Goal: Answer question/provide support

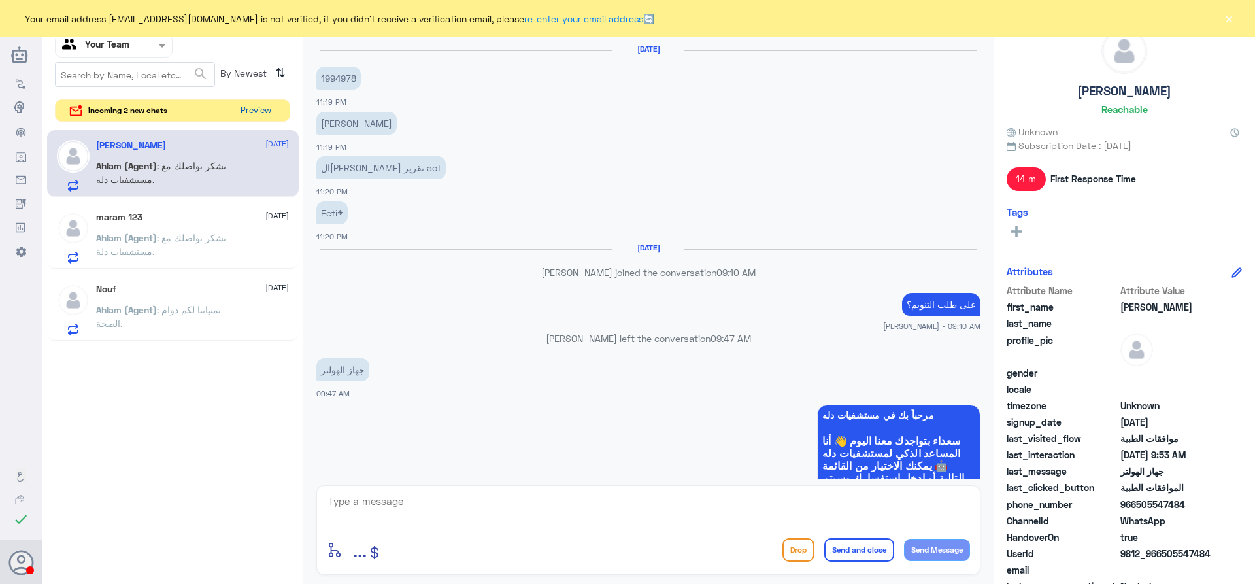
scroll to position [1116, 0]
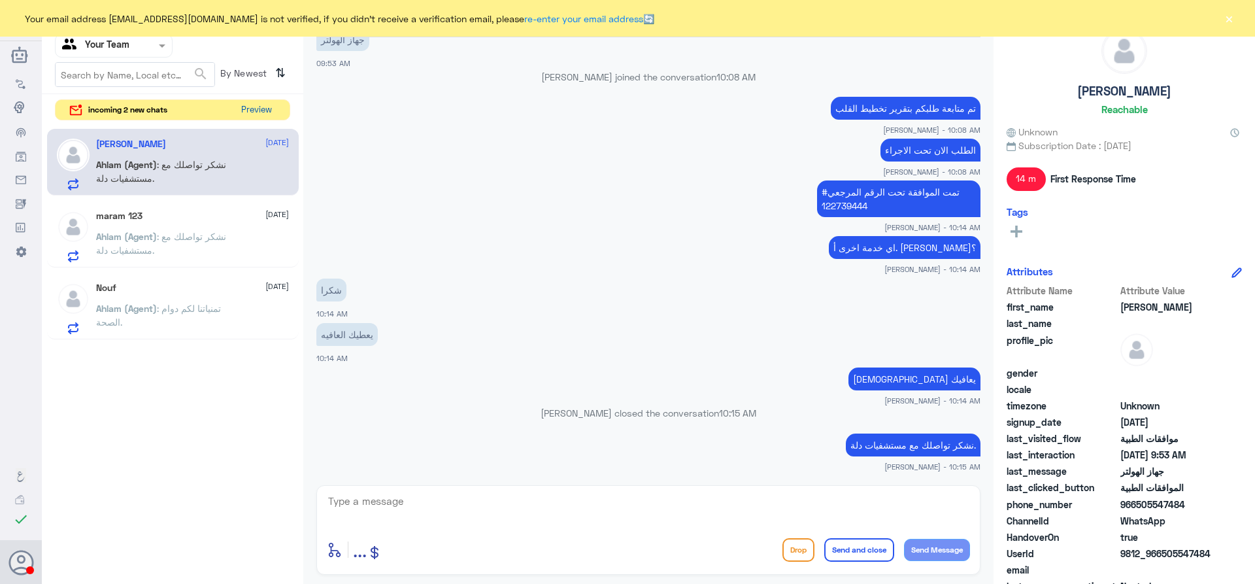
click at [266, 114] on button "Preview" at bounding box center [256, 110] width 41 height 20
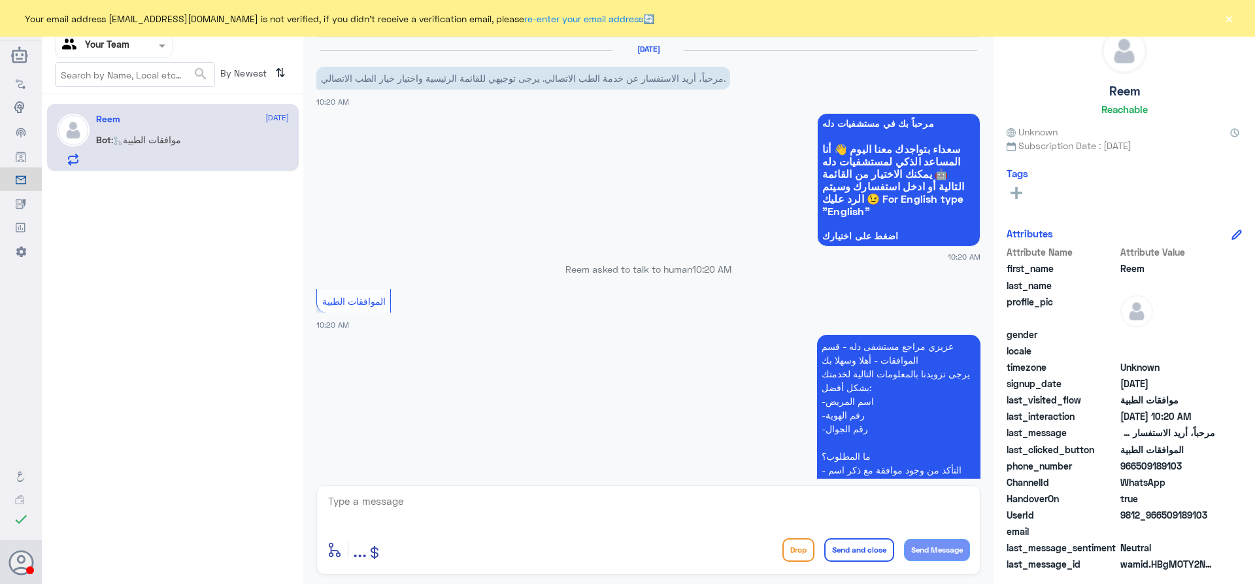
click at [1233, 20] on button "×" at bounding box center [1228, 18] width 13 height 13
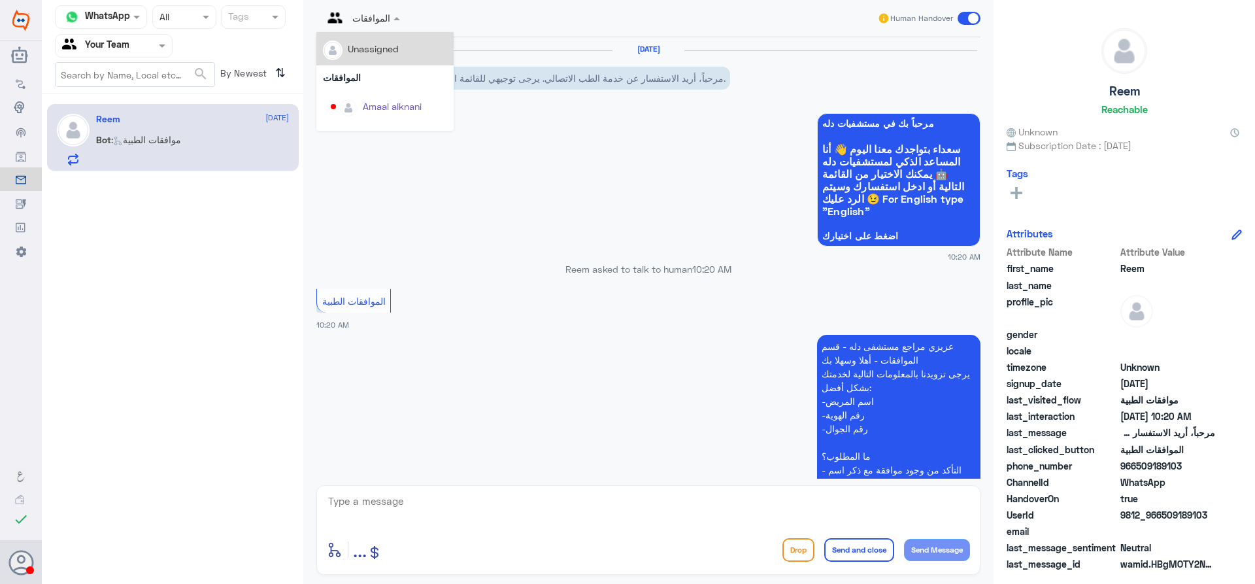
click at [364, 25] on div "الموافقات" at bounding box center [356, 18] width 67 height 31
click at [373, 73] on div "Badr Alotaibi" at bounding box center [390, 68] width 55 height 14
